Goal: Navigation & Orientation: Find specific page/section

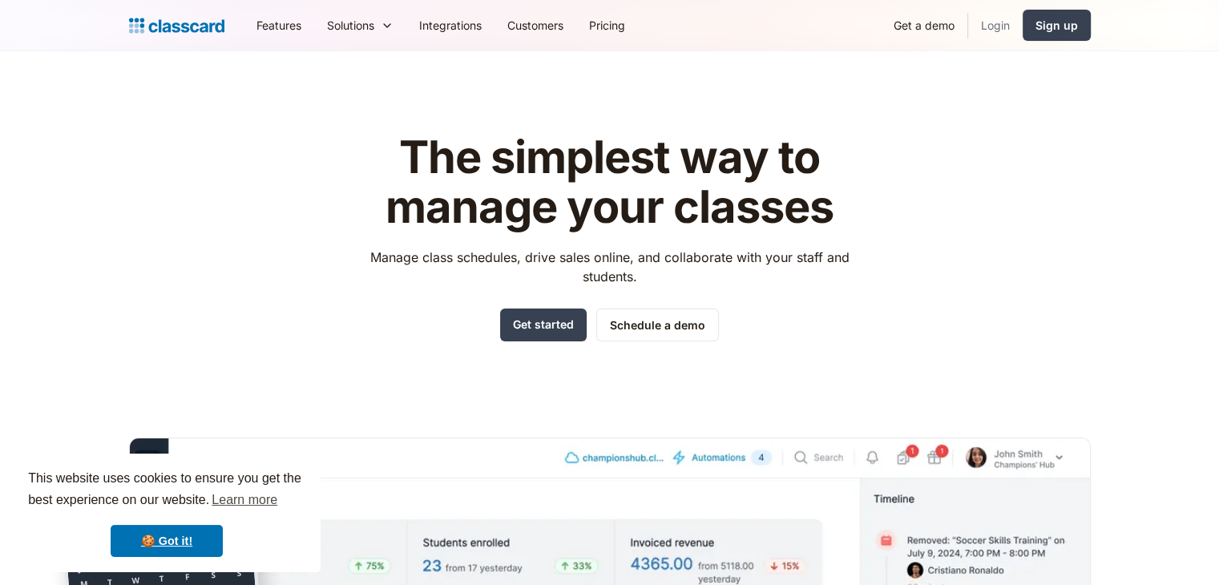
click at [1008, 31] on link "Login" at bounding box center [995, 25] width 54 height 36
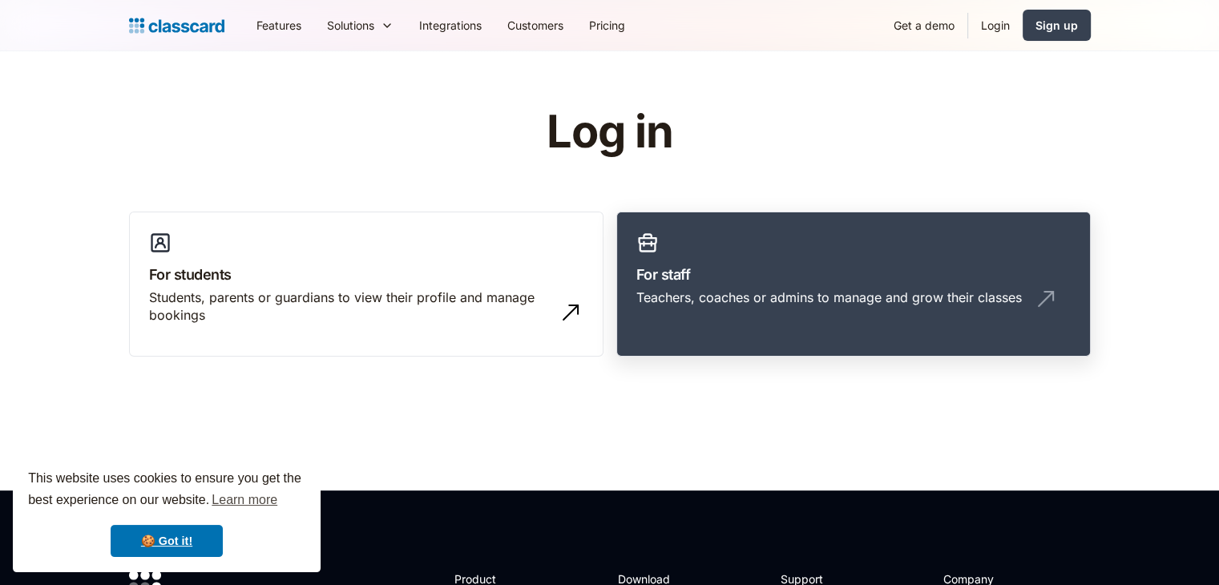
click at [776, 286] on link "For staff Teachers, coaches or admins to manage and grow their classes" at bounding box center [853, 285] width 474 height 146
